Goal: Transaction & Acquisition: Purchase product/service

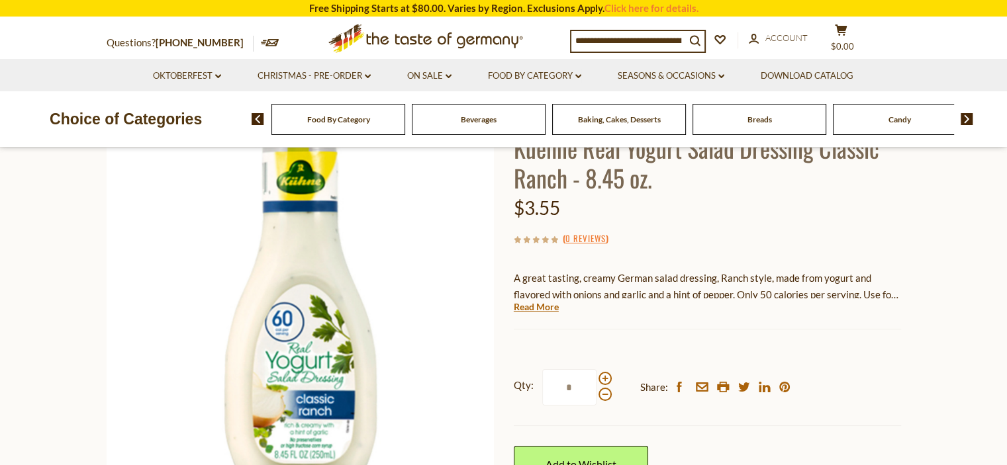
scroll to position [115, 0]
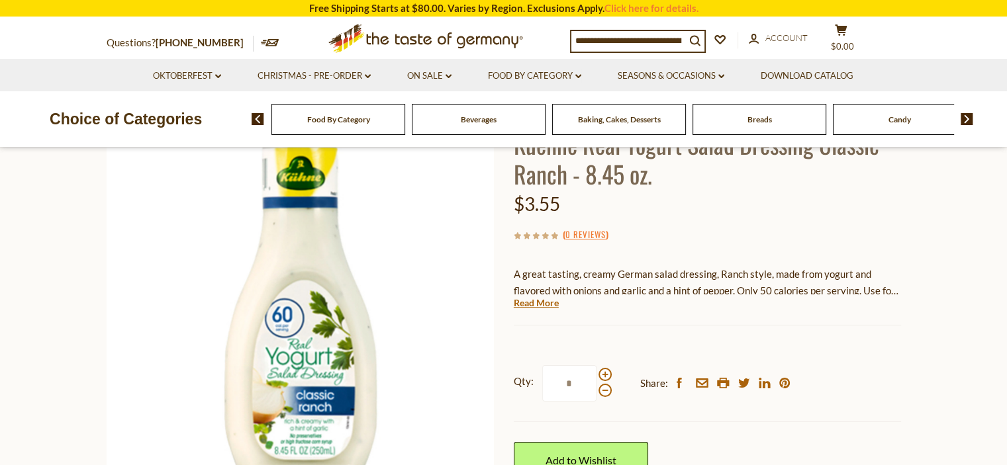
drag, startPoint x: 1011, startPoint y: 42, endPoint x: 1015, endPoint y: 59, distance: 17.0
click at [605, 377] on span at bounding box center [604, 374] width 13 height 13
click at [596, 377] on input "*" at bounding box center [569, 383] width 54 height 36
click at [605, 377] on span at bounding box center [604, 374] width 13 height 13
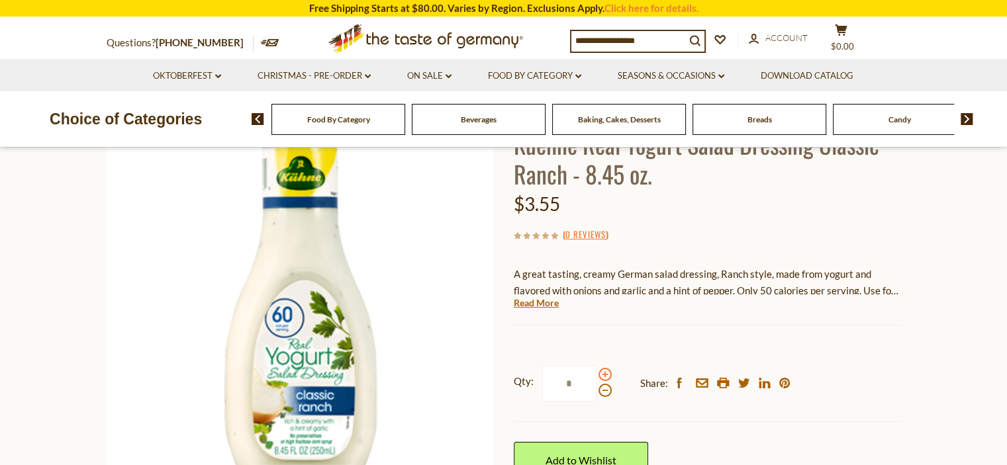
click at [596, 377] on input "*" at bounding box center [569, 383] width 54 height 36
click at [605, 377] on span at bounding box center [604, 374] width 13 height 13
click at [596, 377] on input "*" at bounding box center [569, 383] width 54 height 36
click at [605, 377] on span at bounding box center [604, 374] width 13 height 13
click at [596, 377] on input "*" at bounding box center [569, 383] width 54 height 36
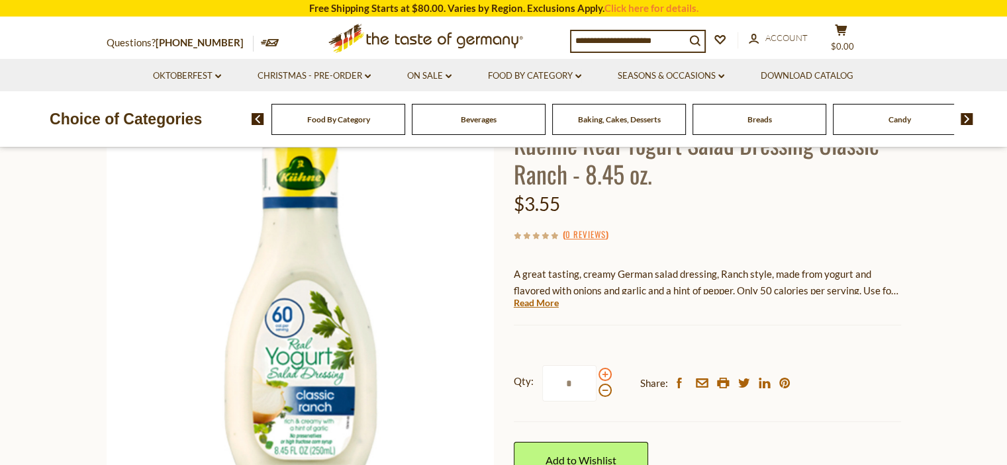
type input "*"
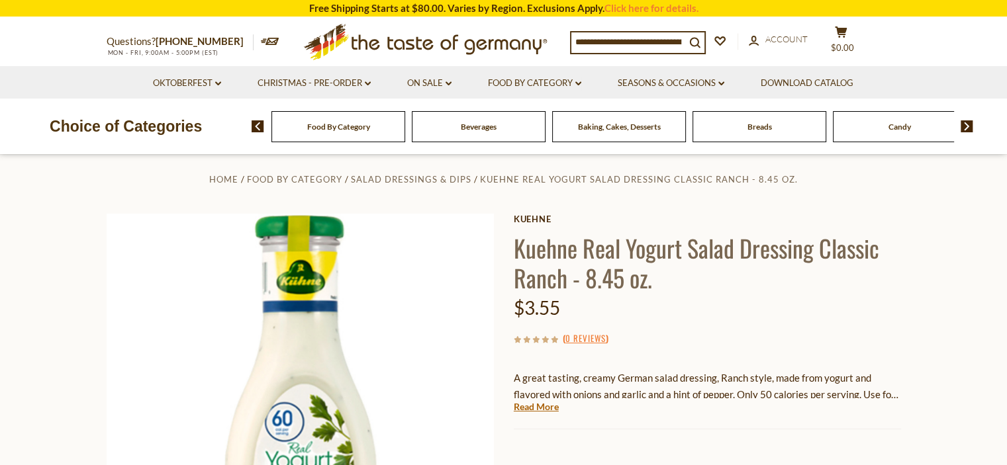
scroll to position [0, 0]
